Goal: Transaction & Acquisition: Obtain resource

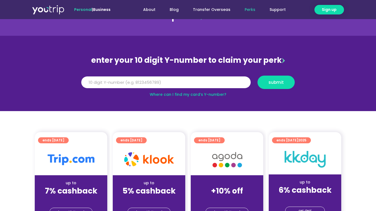
scroll to position [63, 0]
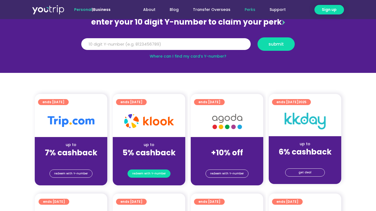
click at [158, 173] on span "redeem with Y-number" at bounding box center [149, 174] width 34 height 8
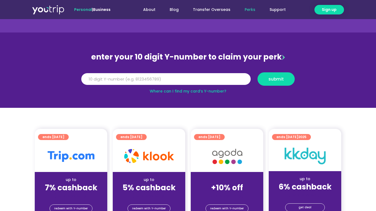
scroll to position [13, 0]
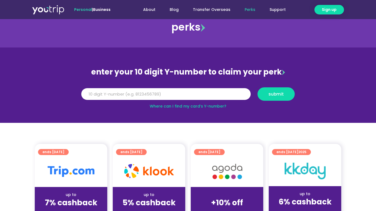
click at [215, 108] on link "Where can I find my card’s Y-number?" at bounding box center [188, 106] width 77 height 5
click at [132, 97] on input "Y Number" at bounding box center [165, 94] width 169 height 12
type input "8108770426"
click at [272, 96] on span "submit" at bounding box center [275, 94] width 15 height 4
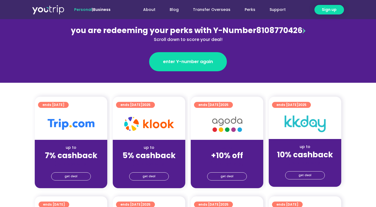
scroll to position [84, 0]
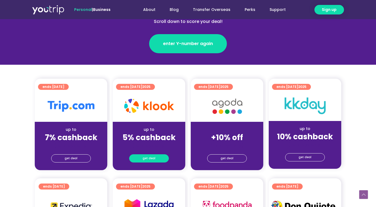
click at [161, 157] on link "get deal" at bounding box center [149, 159] width 40 height 8
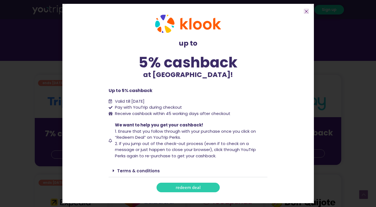
scroll to position [90, 0]
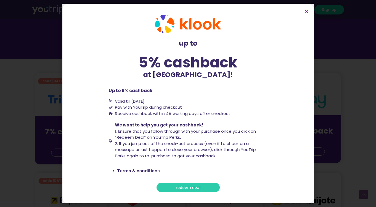
click at [140, 170] on link "Terms & conditions" at bounding box center [138, 171] width 43 height 6
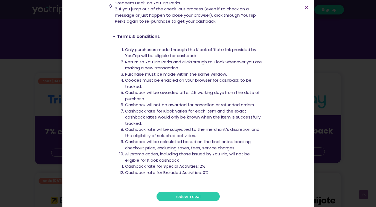
scroll to position [132, 0]
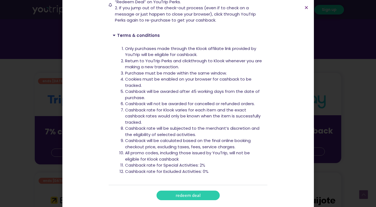
click at [191, 196] on span "redeem deal" at bounding box center [188, 196] width 25 height 4
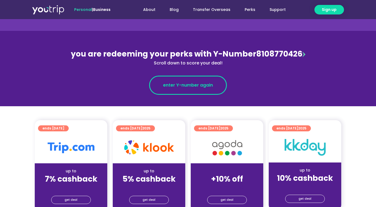
scroll to position [127, 0]
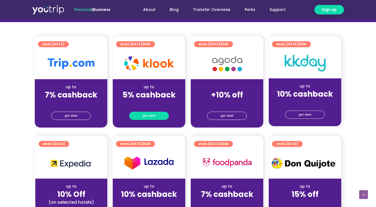
click at [162, 119] on link "get deal" at bounding box center [149, 116] width 40 height 8
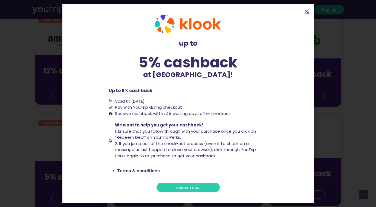
scroll to position [377, 0]
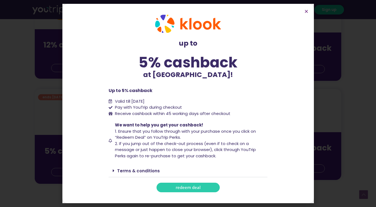
click at [136, 170] on link "Terms & conditions" at bounding box center [138, 171] width 43 height 6
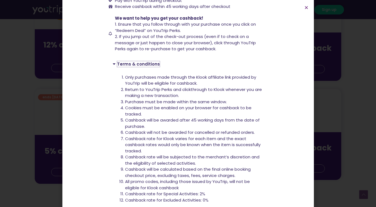
scroll to position [123, 0]
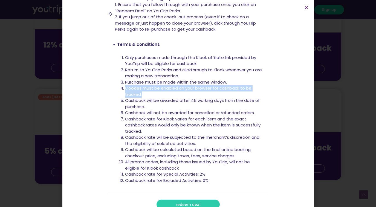
drag, startPoint x: 145, startPoint y: 95, endPoint x: 119, endPoint y: 90, distance: 26.2
click at [125, 90] on li "Cookies must be enabled on your browser for cashback to be tracked." at bounding box center [194, 91] width 138 height 12
copy li "Cookies must be enabled on your browser for cashback to be tracked."
